Goal: Connect with others: Connect with other users

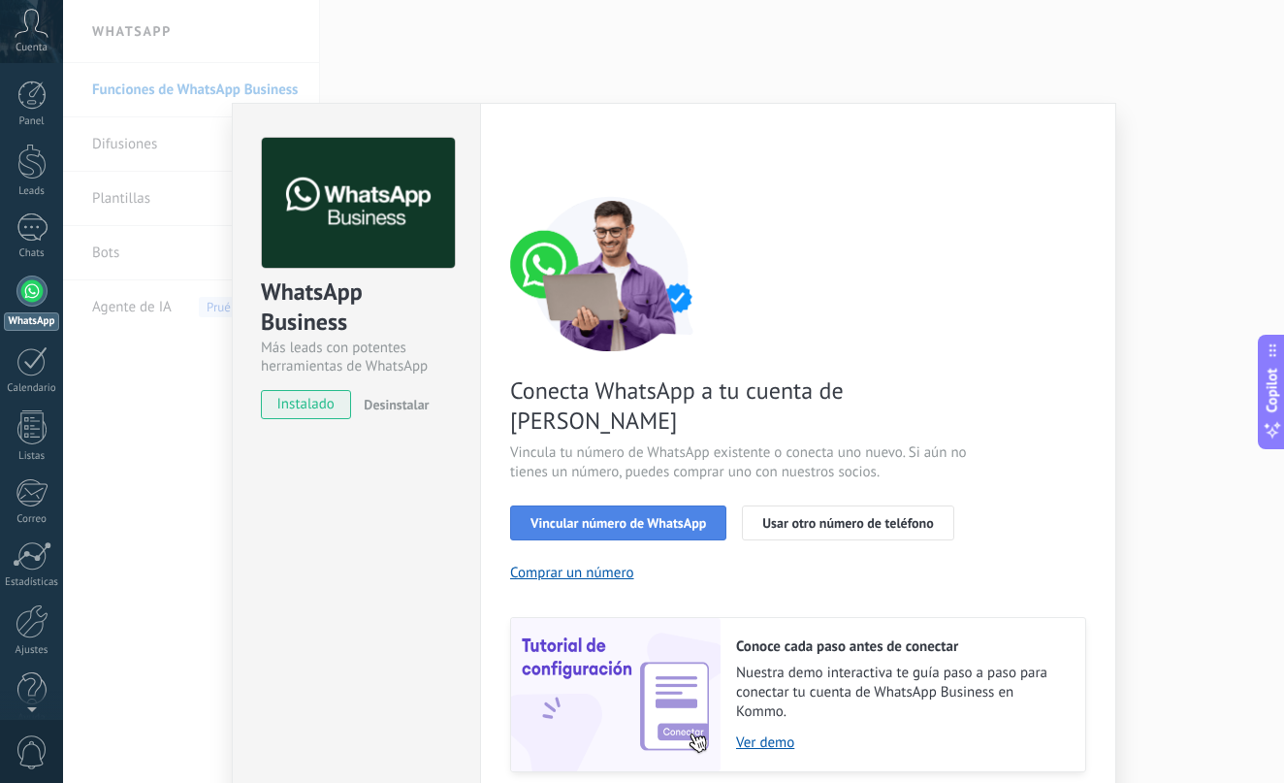
click at [635, 516] on span "Vincular número de WhatsApp" at bounding box center [619, 523] width 176 height 14
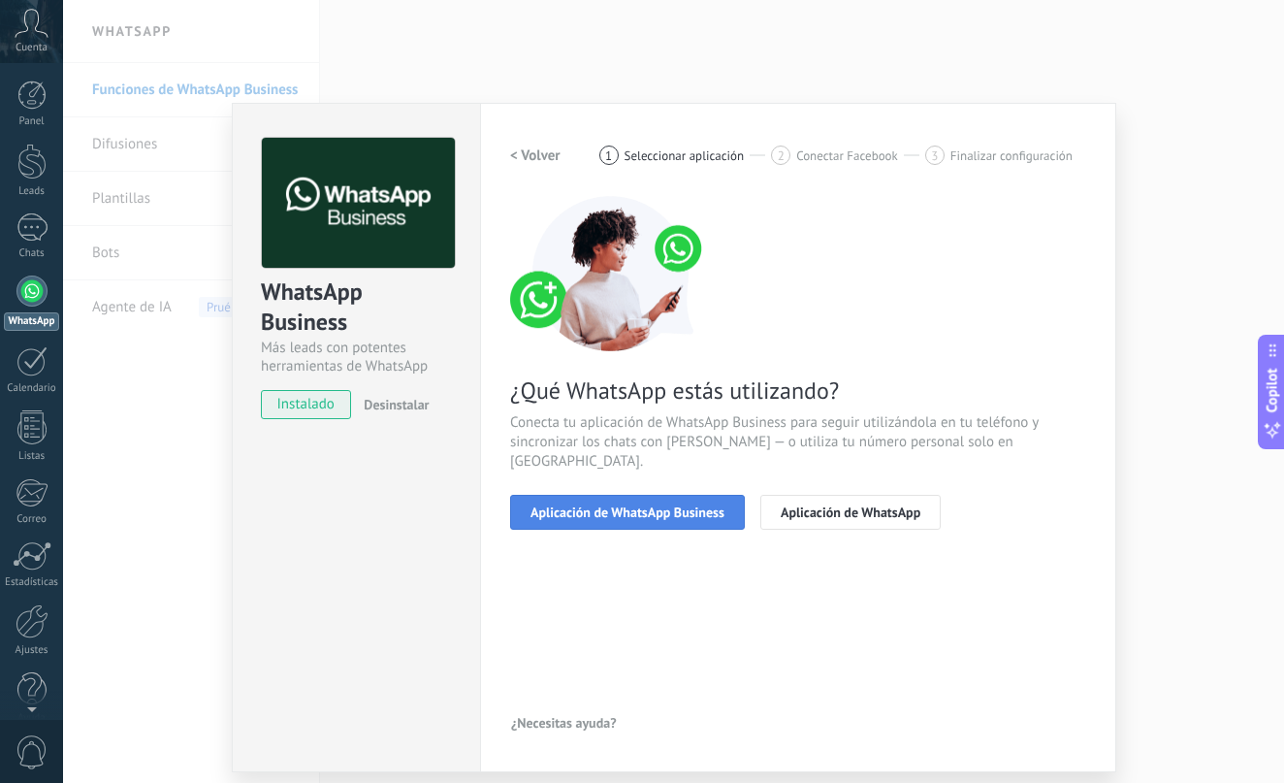
click at [632, 505] on span "Aplicación de WhatsApp Business" at bounding box center [628, 512] width 194 height 14
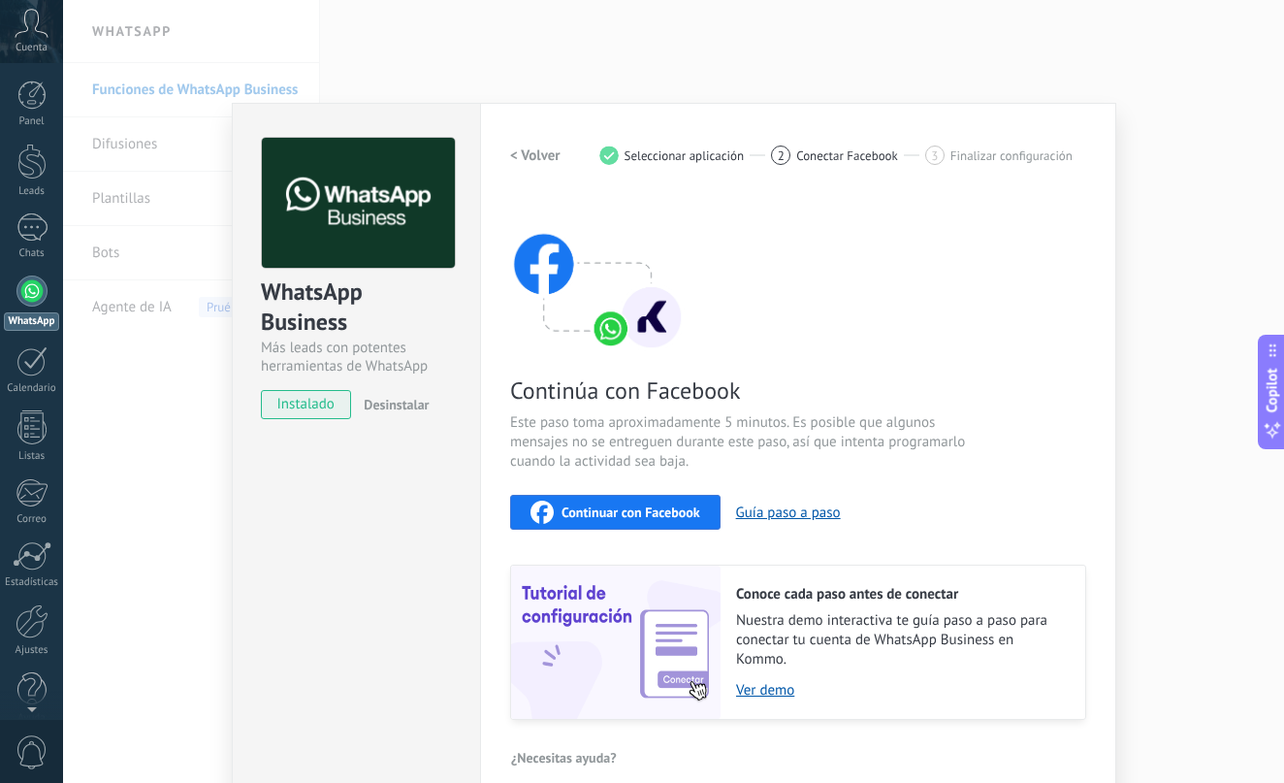
click at [644, 510] on span "Continuar con Facebook" at bounding box center [631, 512] width 139 height 14
